Goal: Task Accomplishment & Management: Complete application form

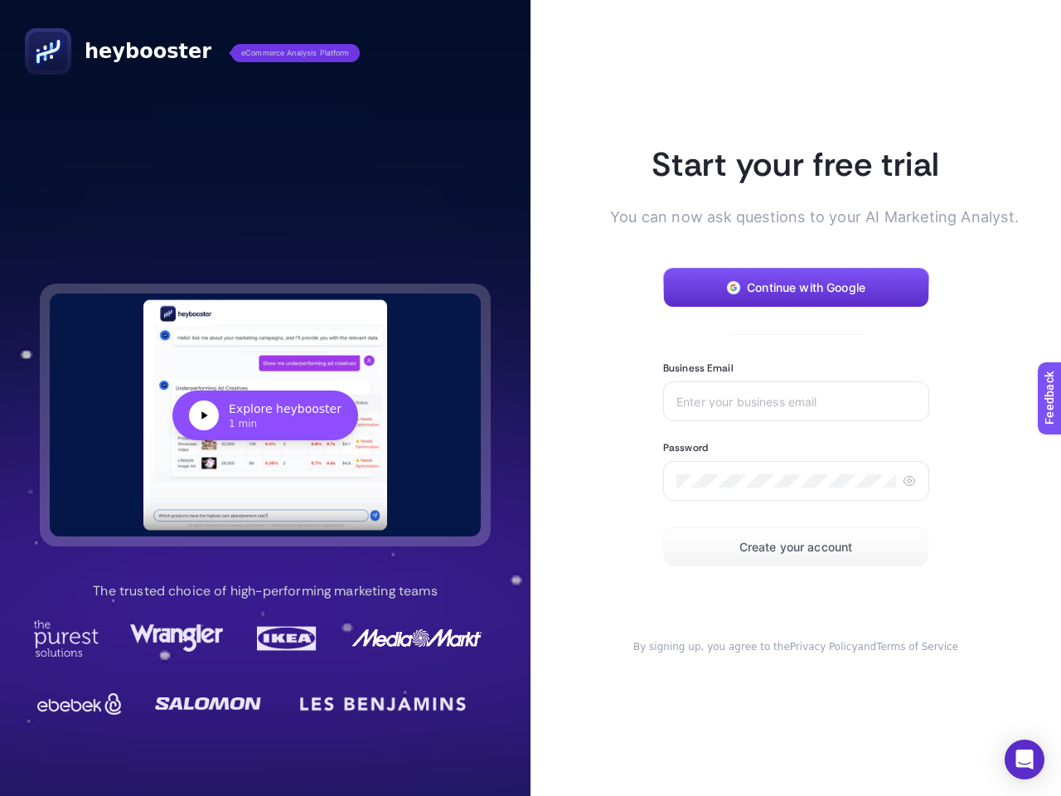
click at [531, 398] on article "Start your free trial You can now ask questions to your AI Marketing Analyst. C…" at bounding box center [796, 398] width 531 height 796
click at [265, 415] on div "Explore heybooster" at bounding box center [285, 408] width 113 height 17
click at [796, 288] on span "Continue with Google" at bounding box center [806, 287] width 119 height 13
click at [796, 401] on input "Business Email" at bounding box center [797, 401] width 240 height 13
click at [909, 481] on icon at bounding box center [909, 480] width 13 height 13
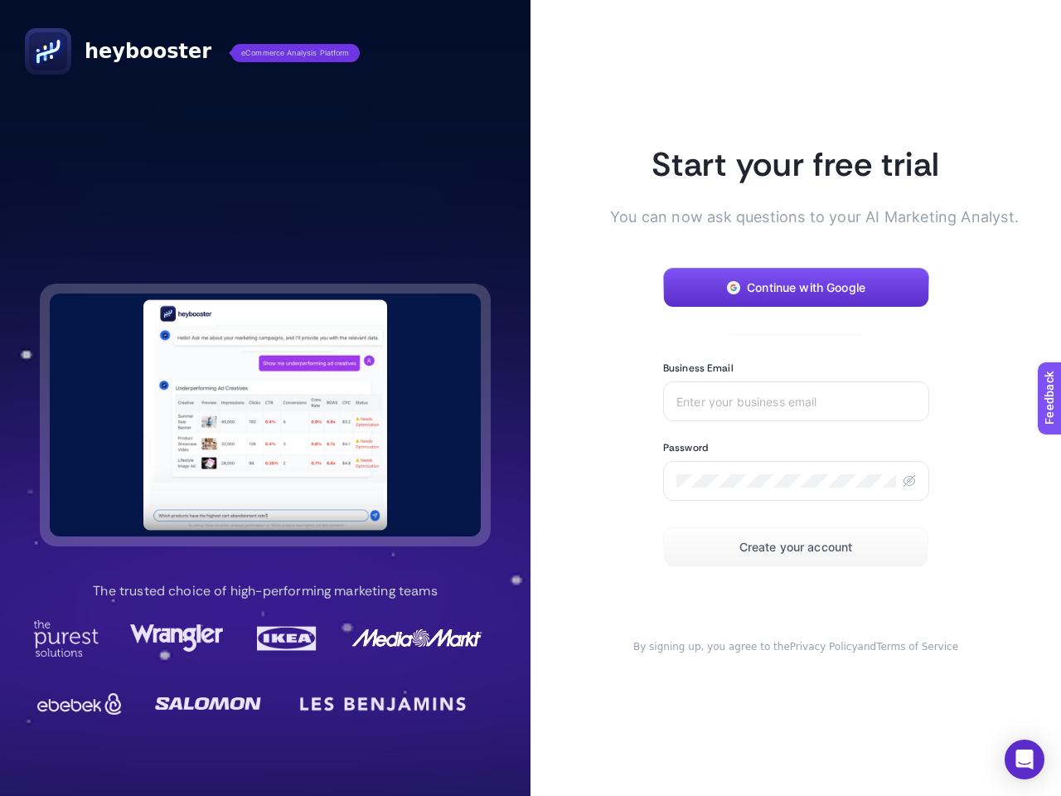
click at [796, 547] on span "Create your account" at bounding box center [797, 547] width 114 height 13
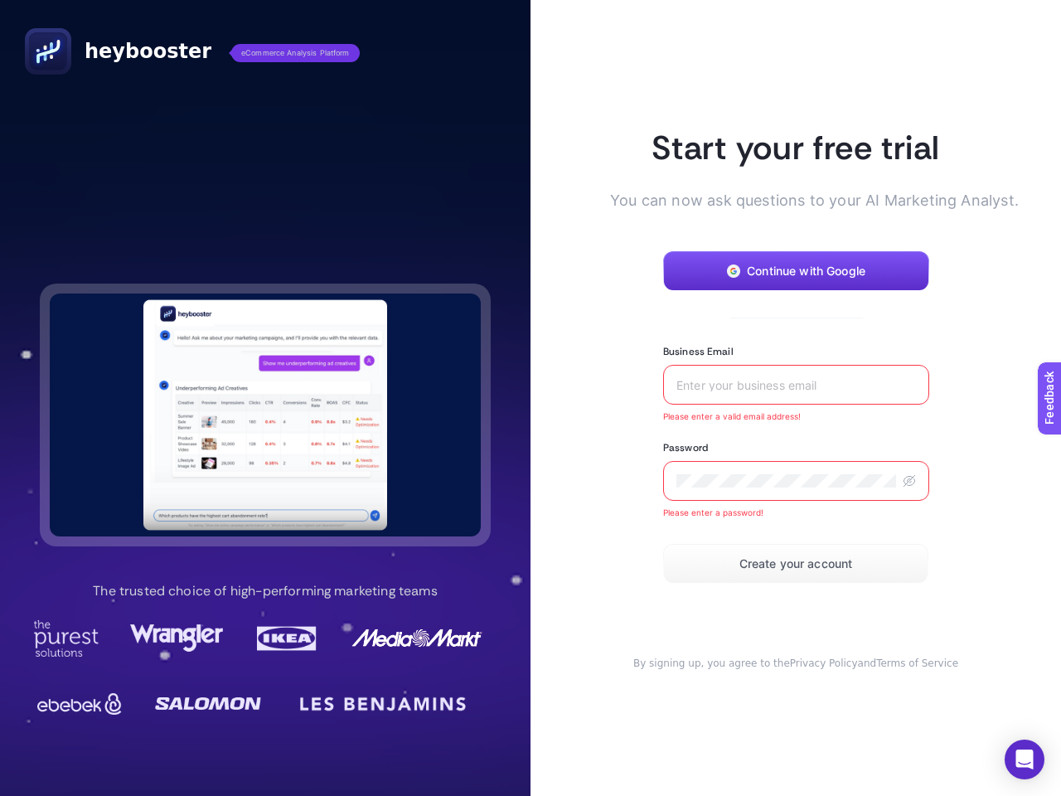
click at [1025, 759] on icon "Open Intercom Messenger" at bounding box center [1024, 759] width 17 height 20
